Goal: Navigation & Orientation: Find specific page/section

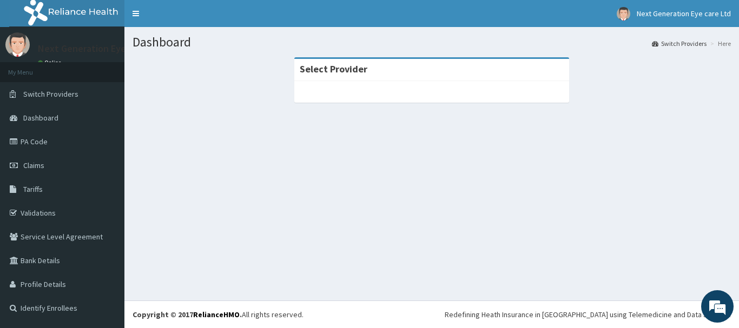
click at [265, 119] on section "Select Provider" at bounding box center [431, 116] width 615 height 135
click at [58, 120] on link "Dashboard" at bounding box center [62, 118] width 124 height 24
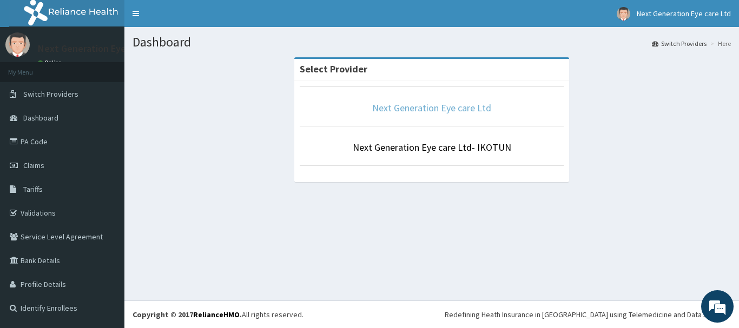
click at [448, 109] on link "Next Generation Eye care Ltd" at bounding box center [431, 108] width 119 height 12
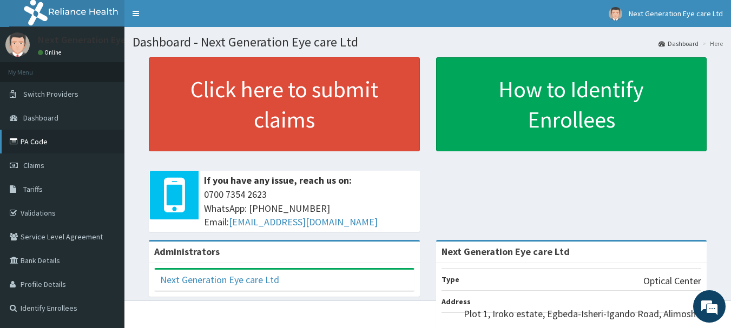
click at [36, 142] on link "PA Code" at bounding box center [62, 142] width 124 height 24
